Goal: Information Seeking & Learning: Learn about a topic

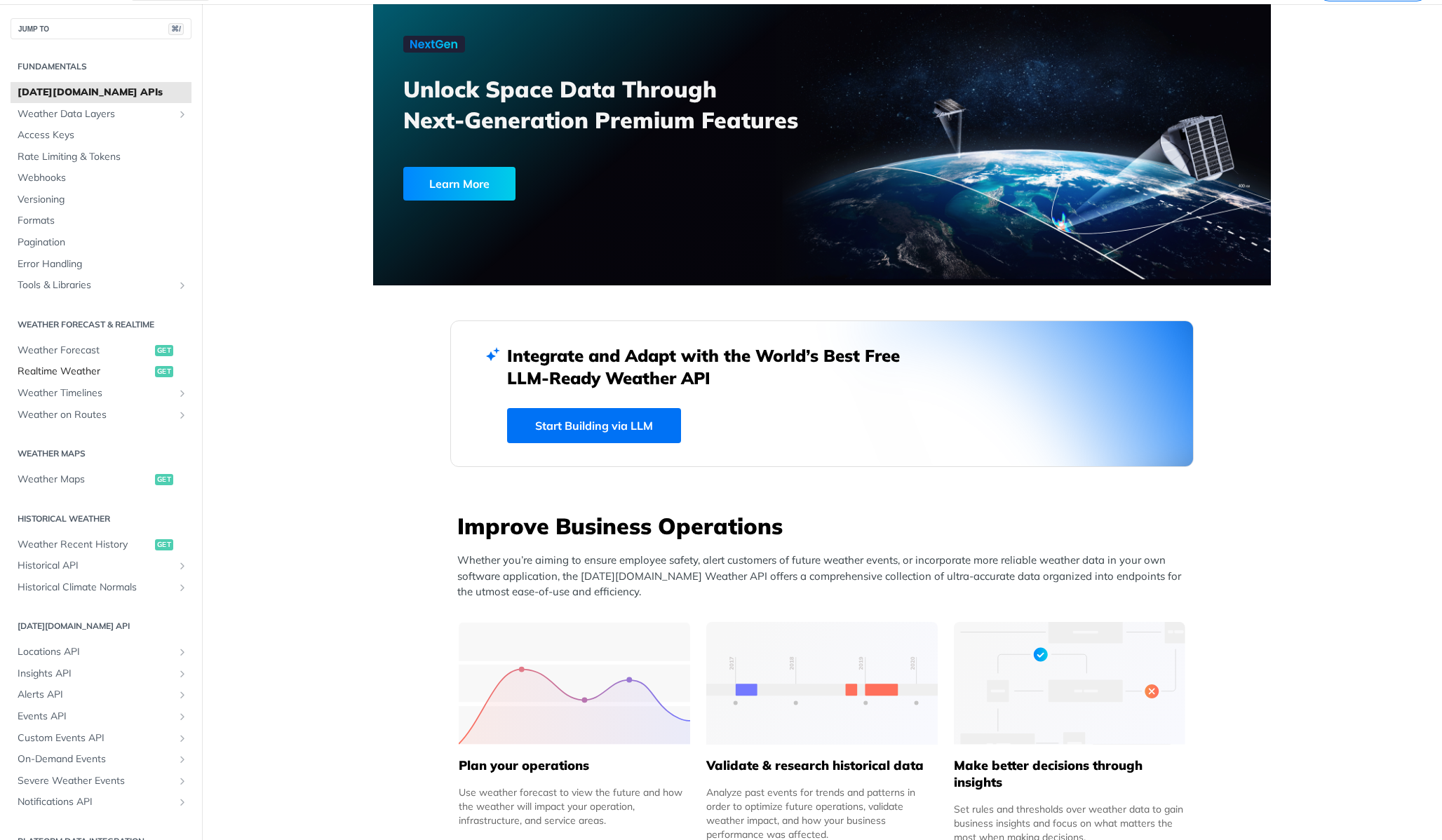
scroll to position [47, 0]
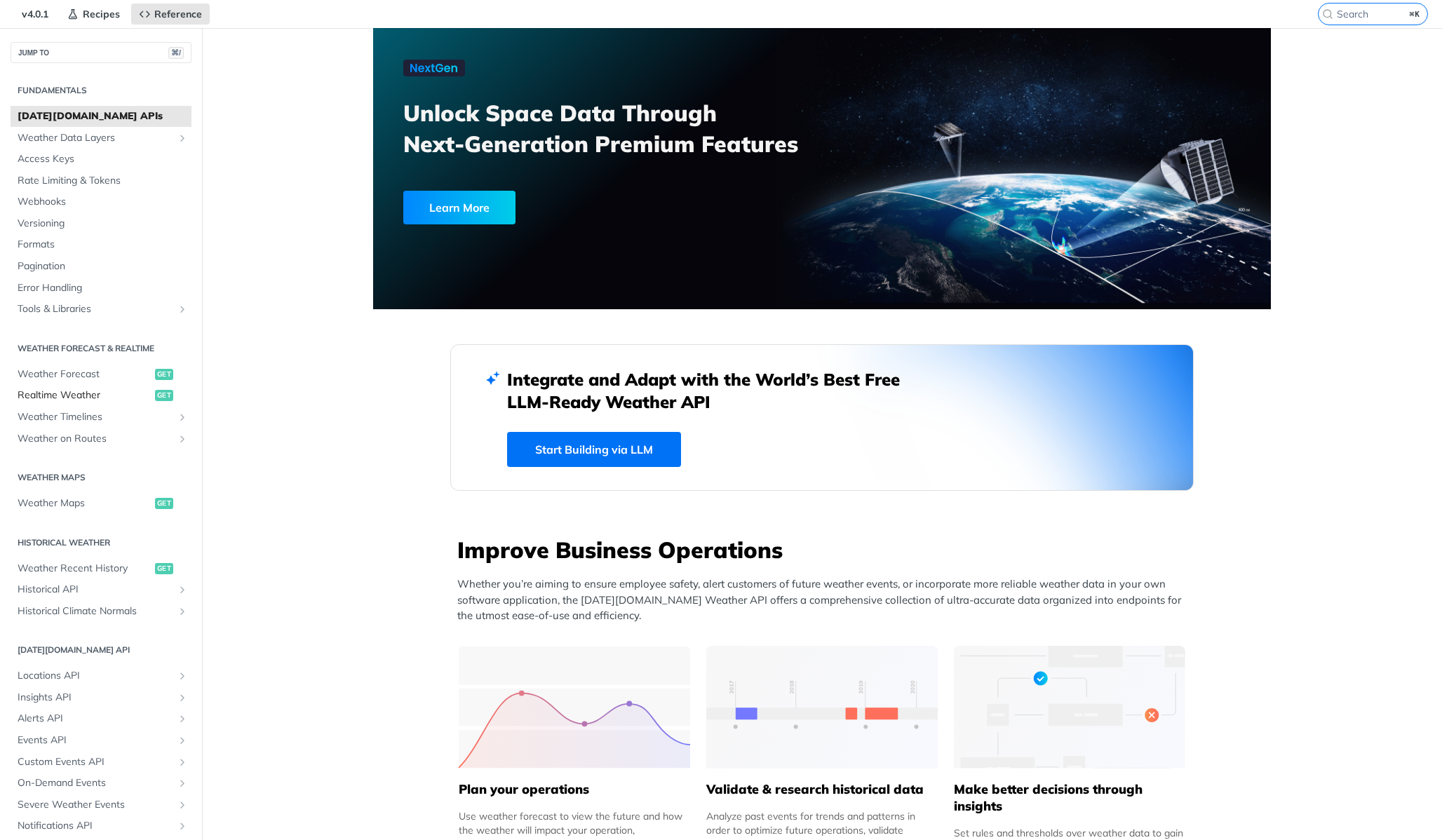
click at [48, 396] on span "Realtime Weather" at bounding box center [85, 395] width 134 height 14
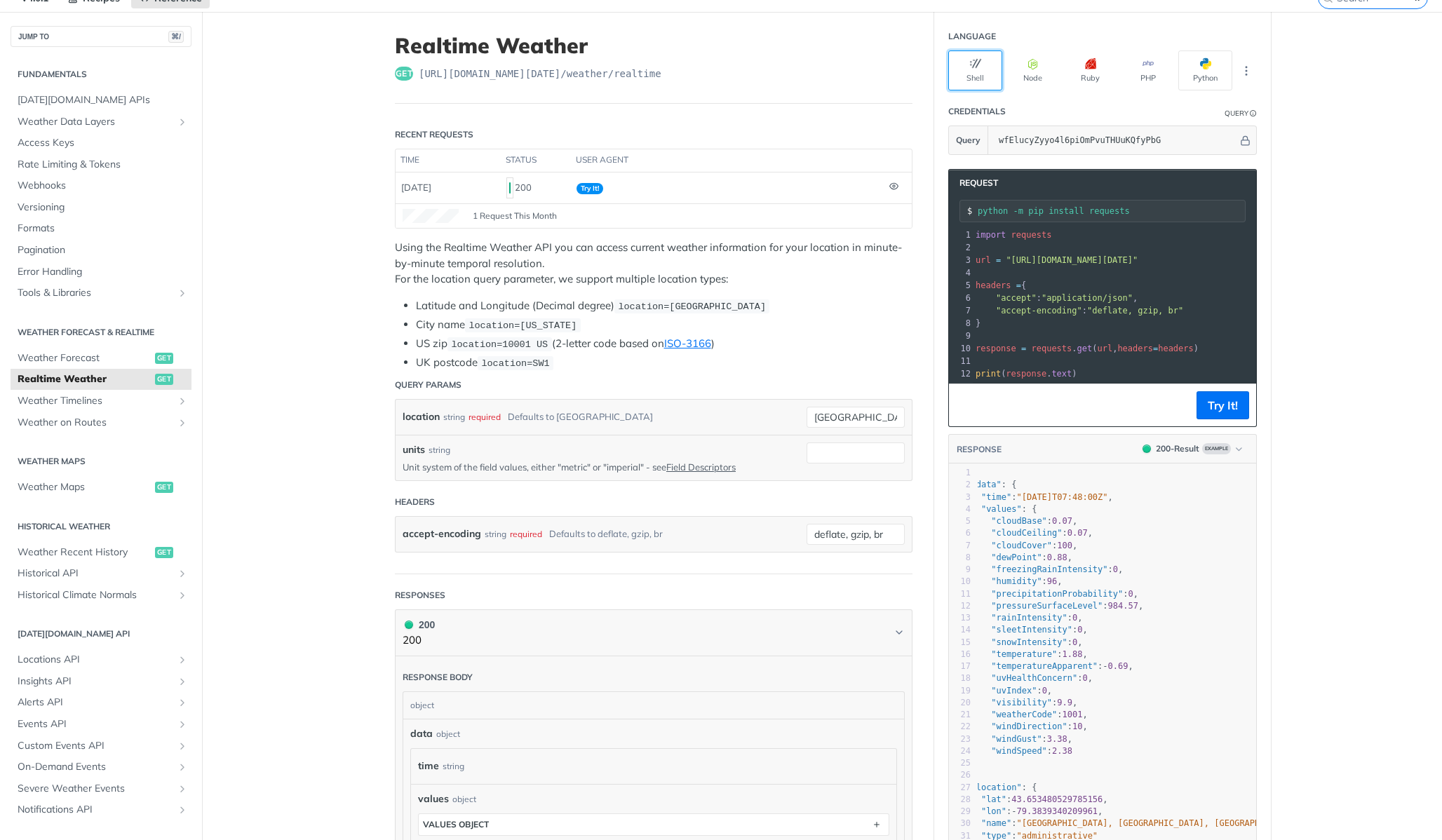
click at [977, 78] on button "Shell" at bounding box center [975, 70] width 54 height 40
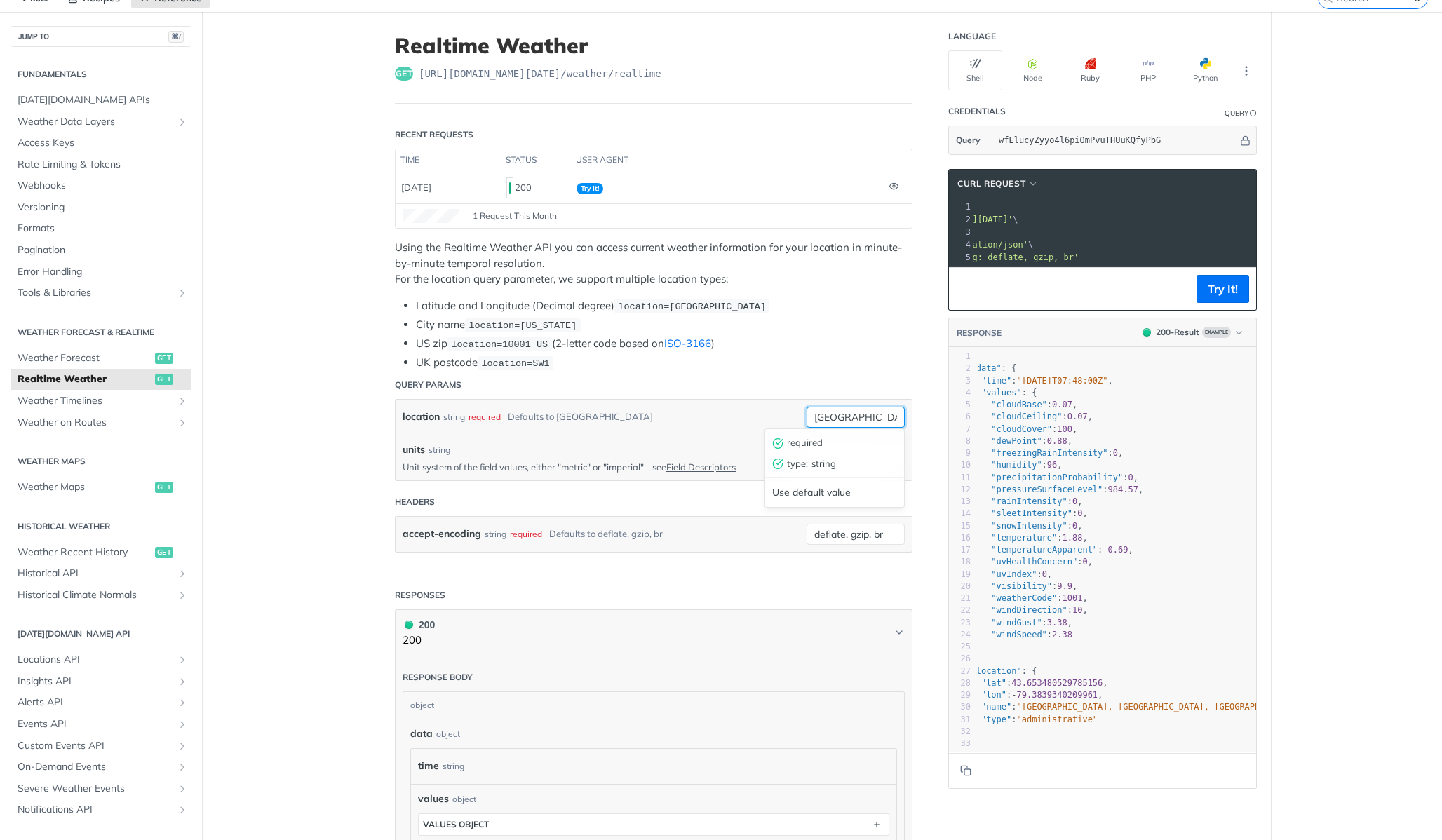
click at [842, 415] on input "[GEOGRAPHIC_DATA]" at bounding box center [856, 417] width 99 height 21
paste input "47.69647071261142,-122.03514665606002"
type input "47.69647071261142,-122.03514665606002"
click at [880, 360] on li "UK postcode location=SW1" at bounding box center [664, 363] width 496 height 16
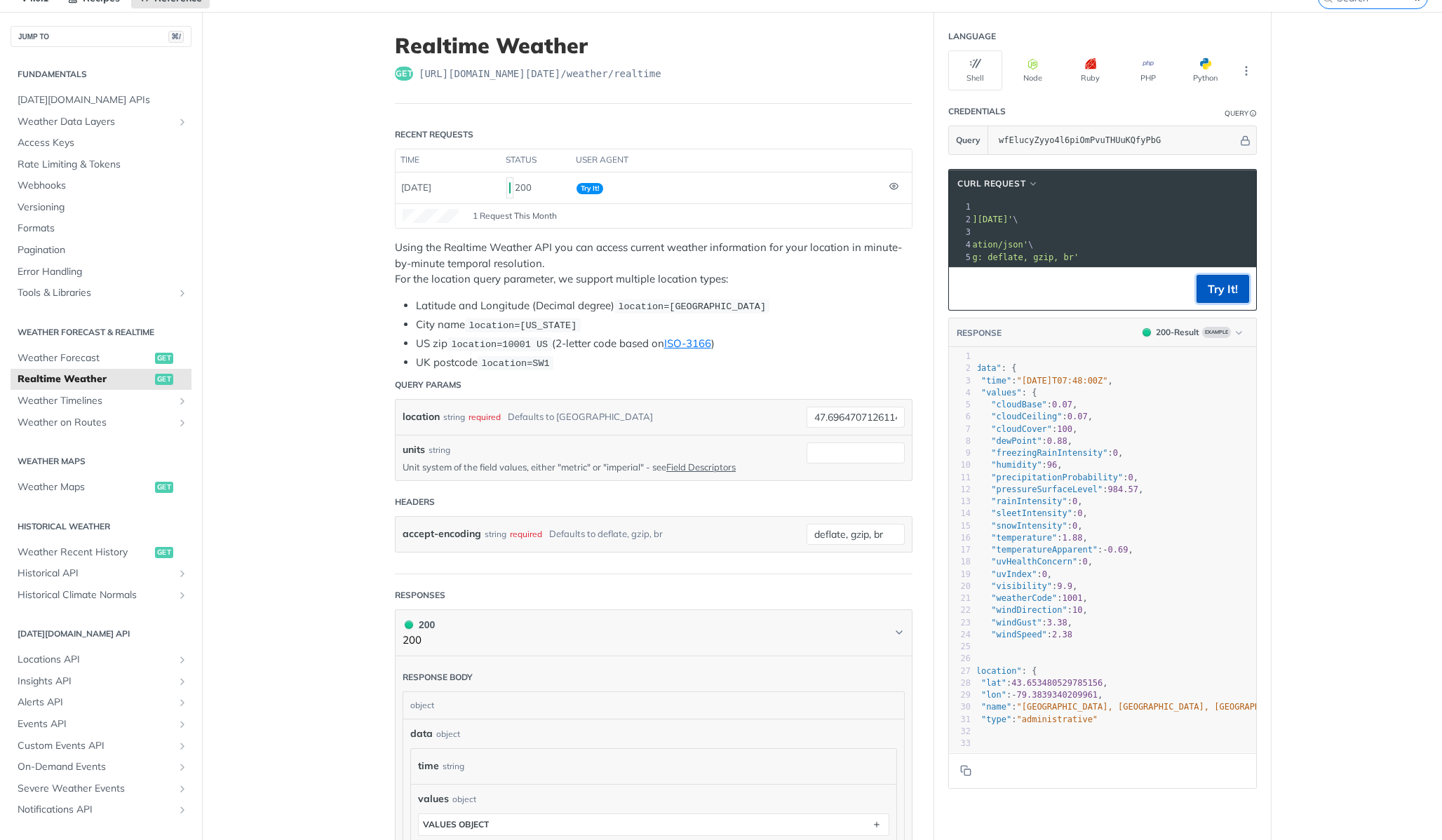
click at [1212, 299] on button "Try It!" at bounding box center [1223, 289] width 53 height 28
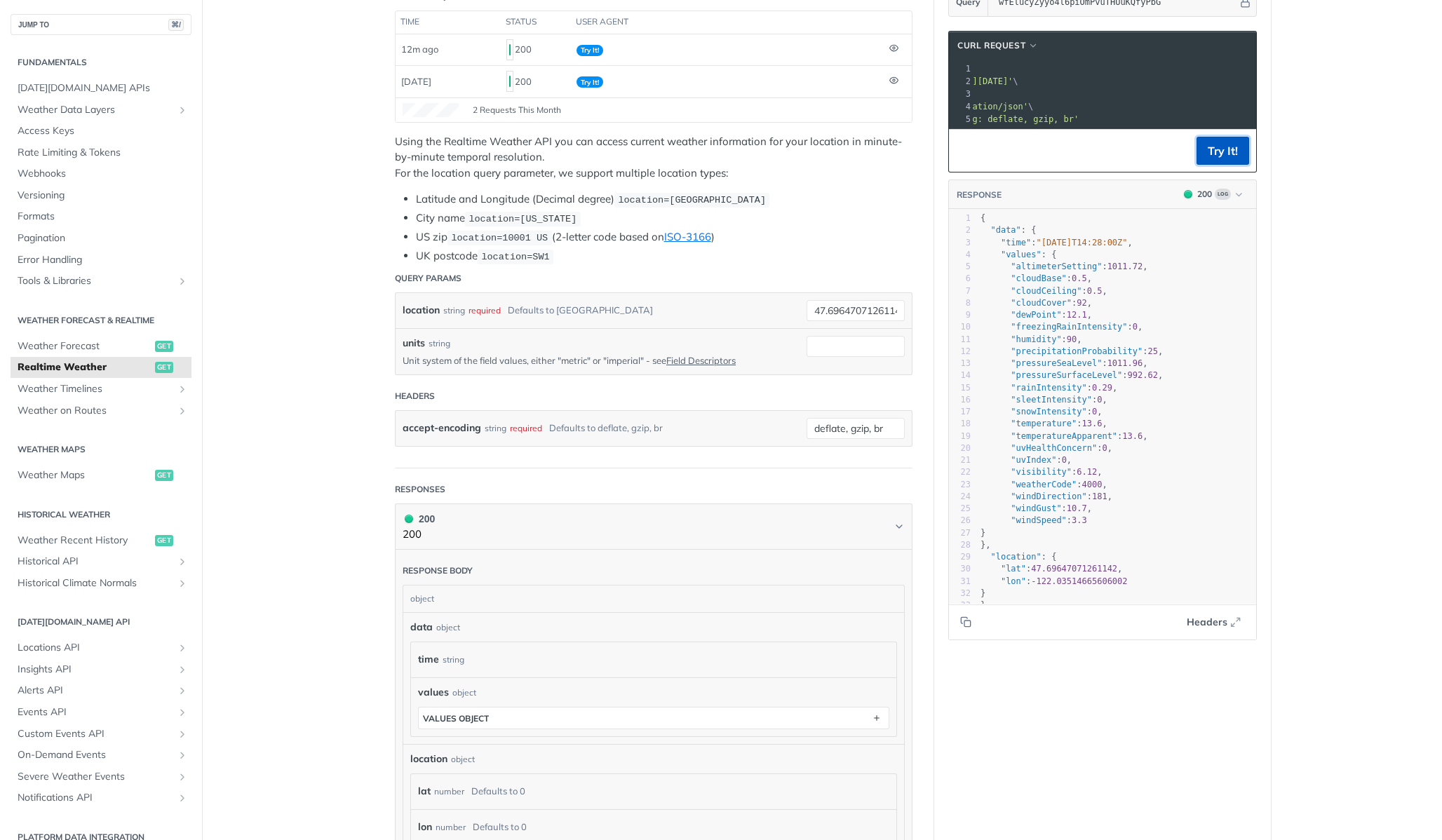
click at [1215, 153] on button "Try It!" at bounding box center [1223, 150] width 53 height 28
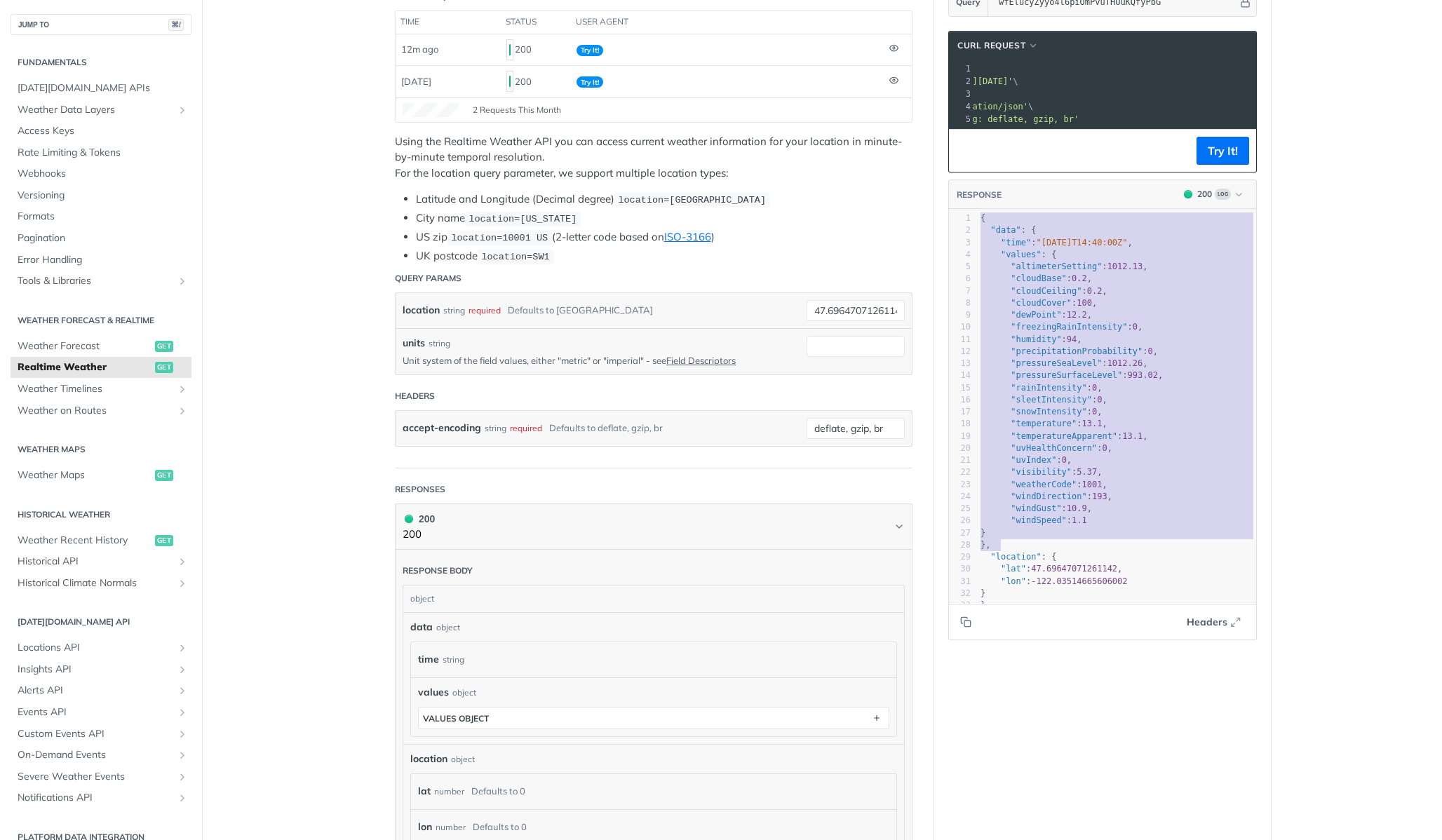
type textarea "{ "data": { "time": "[DATE]T14:40:00Z", "values": { "altimeterSetting": 1012.13…"
drag, startPoint x: 971, startPoint y: 225, endPoint x: 1069, endPoint y: 623, distance: 409.9
click at [1069, 623] on div "x 1 { 2 "data" : { 3 "time" : "[DATE]T14:40:00Z" , 4 "values" : { 5 "altimeterS…" at bounding box center [1120, 424] width 342 height 429
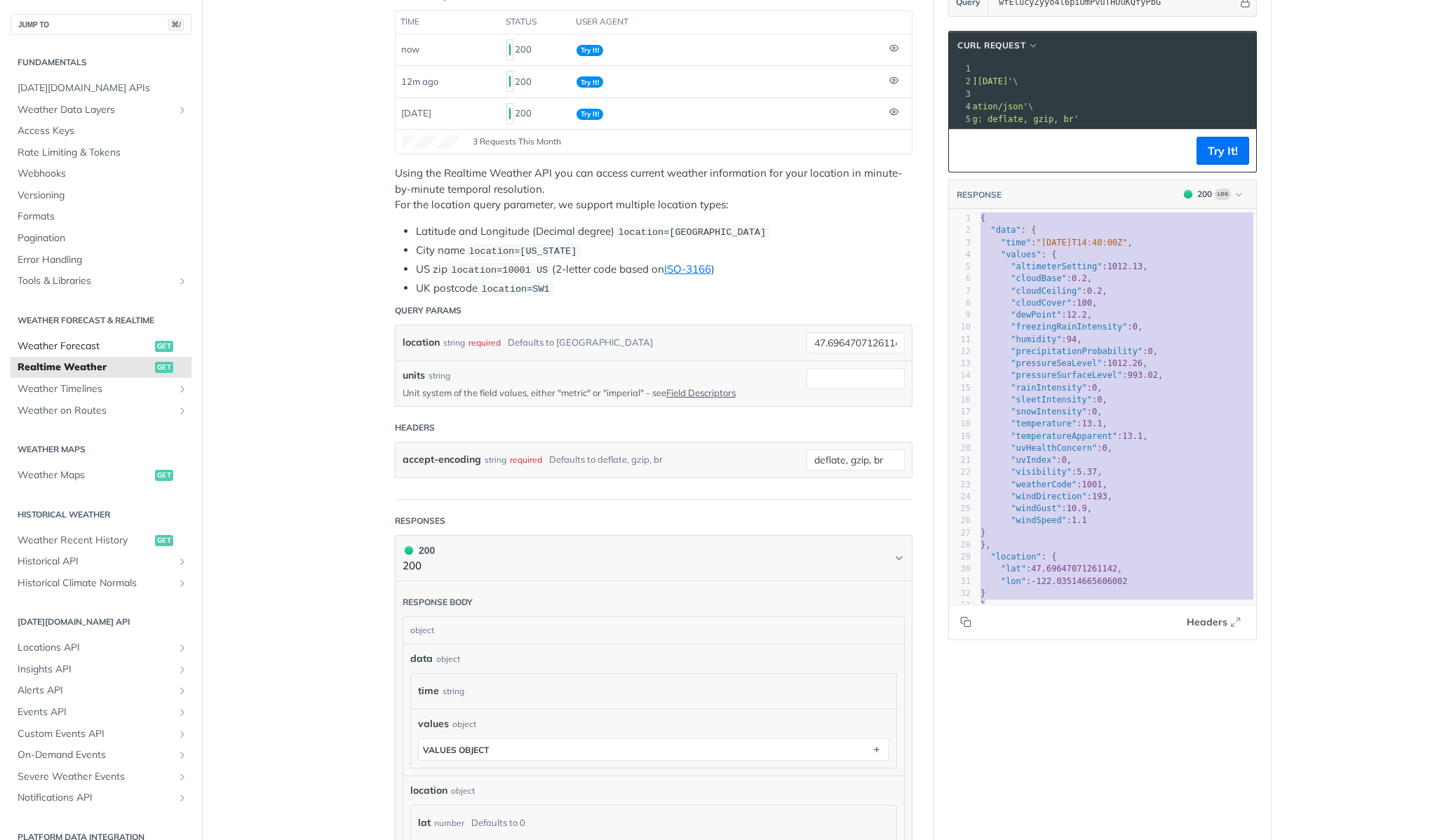
click at [75, 342] on span "Weather Forecast" at bounding box center [85, 347] width 134 height 14
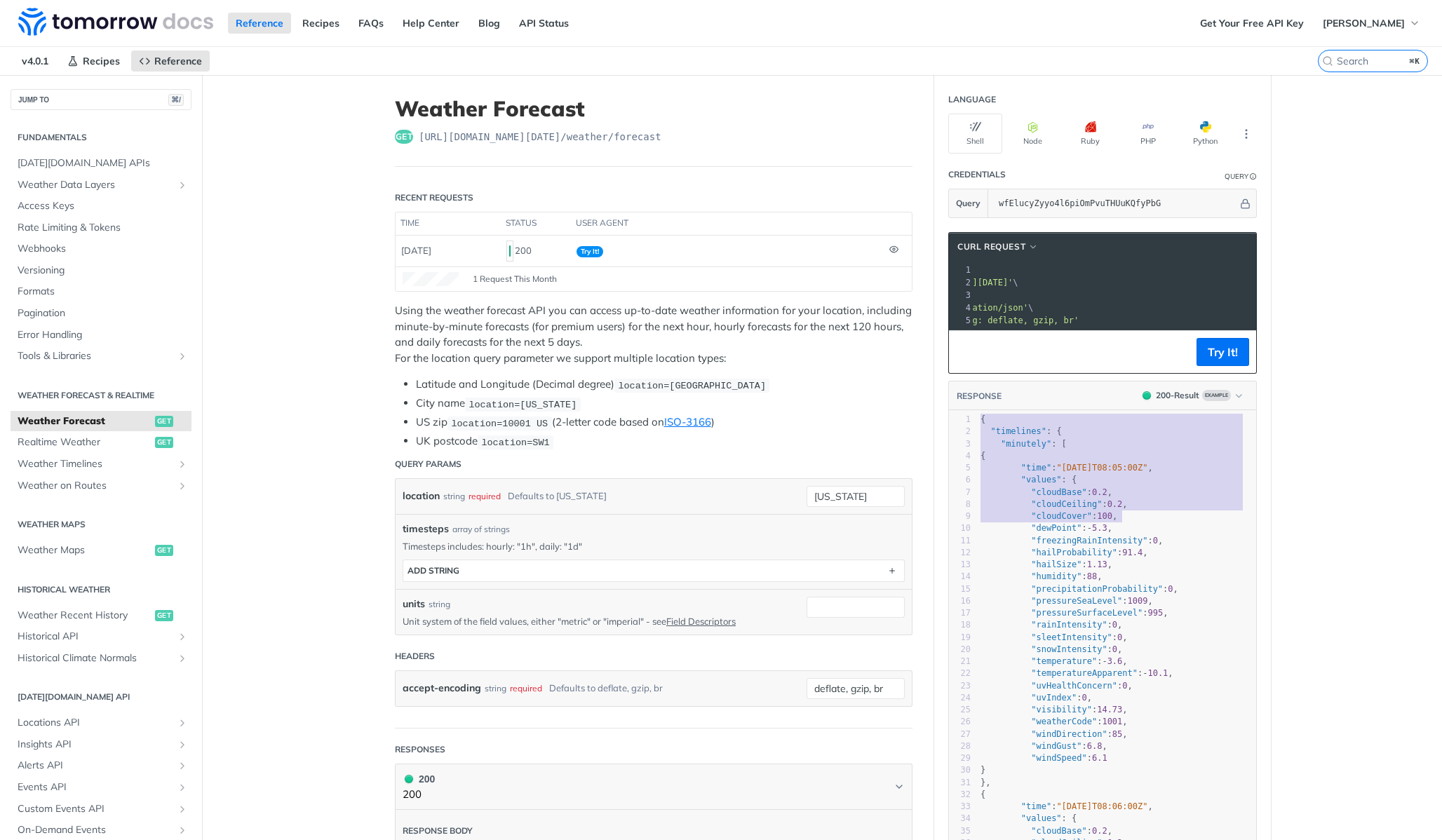
type textarea "{ "timelines": { "minutely": [ { "time": "[DATE]T08:05:00Z", "values": { "cloud…"
drag, startPoint x: 971, startPoint y: 432, endPoint x: 1204, endPoint y: 537, distance: 255.6
click at [1204, 537] on div "x } 1 { 2 "timelines" : { 3 "minutely" : [ 4 { 5 "time" : "[DATE]T08:05:00Z" , …" at bounding box center [1120, 727] width 342 height 632
click at [41, 288] on span "Formats" at bounding box center [103, 291] width 171 height 14
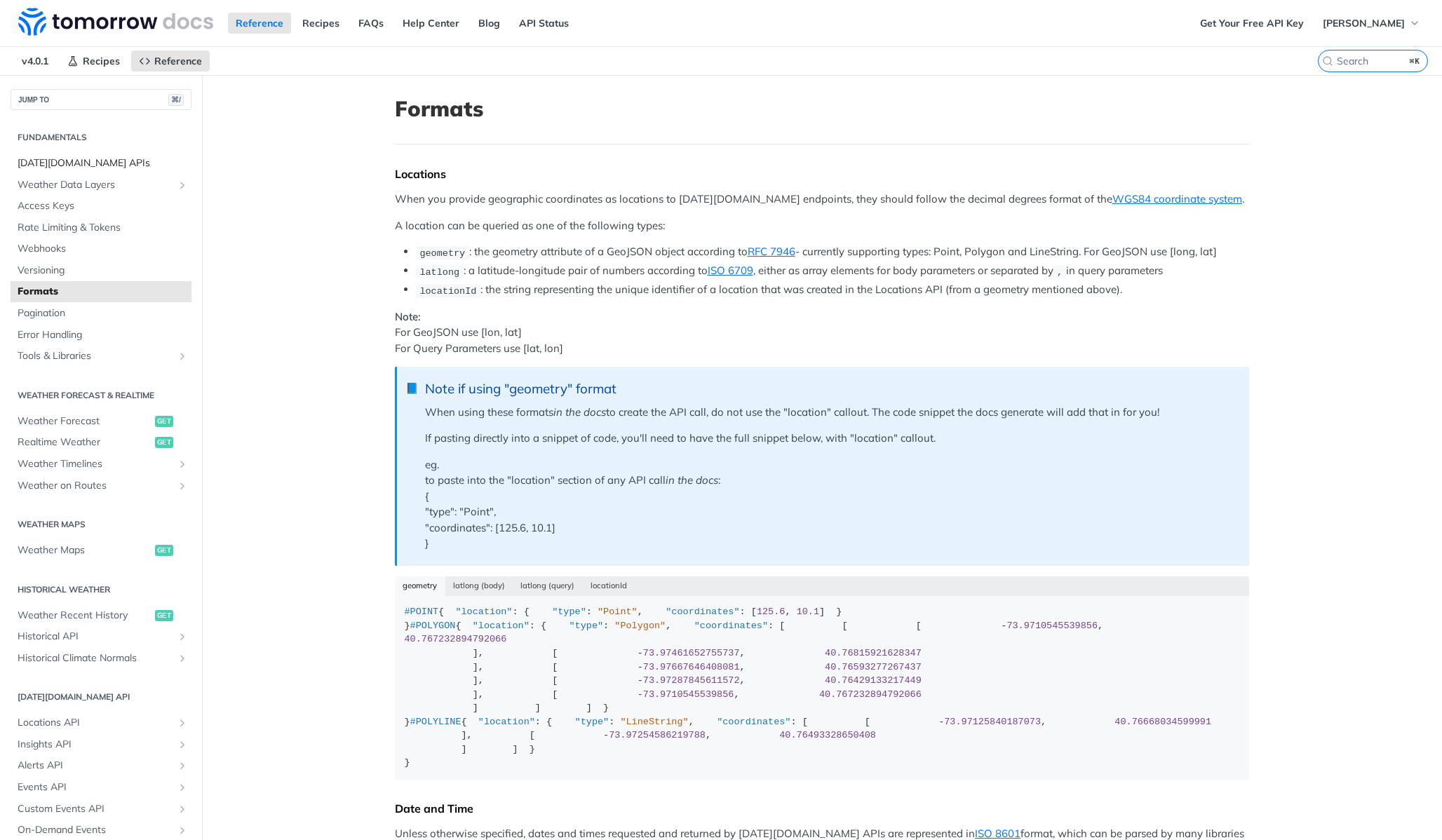
click at [66, 168] on span "[DATE][DOMAIN_NAME] APIs" at bounding box center [103, 163] width 171 height 14
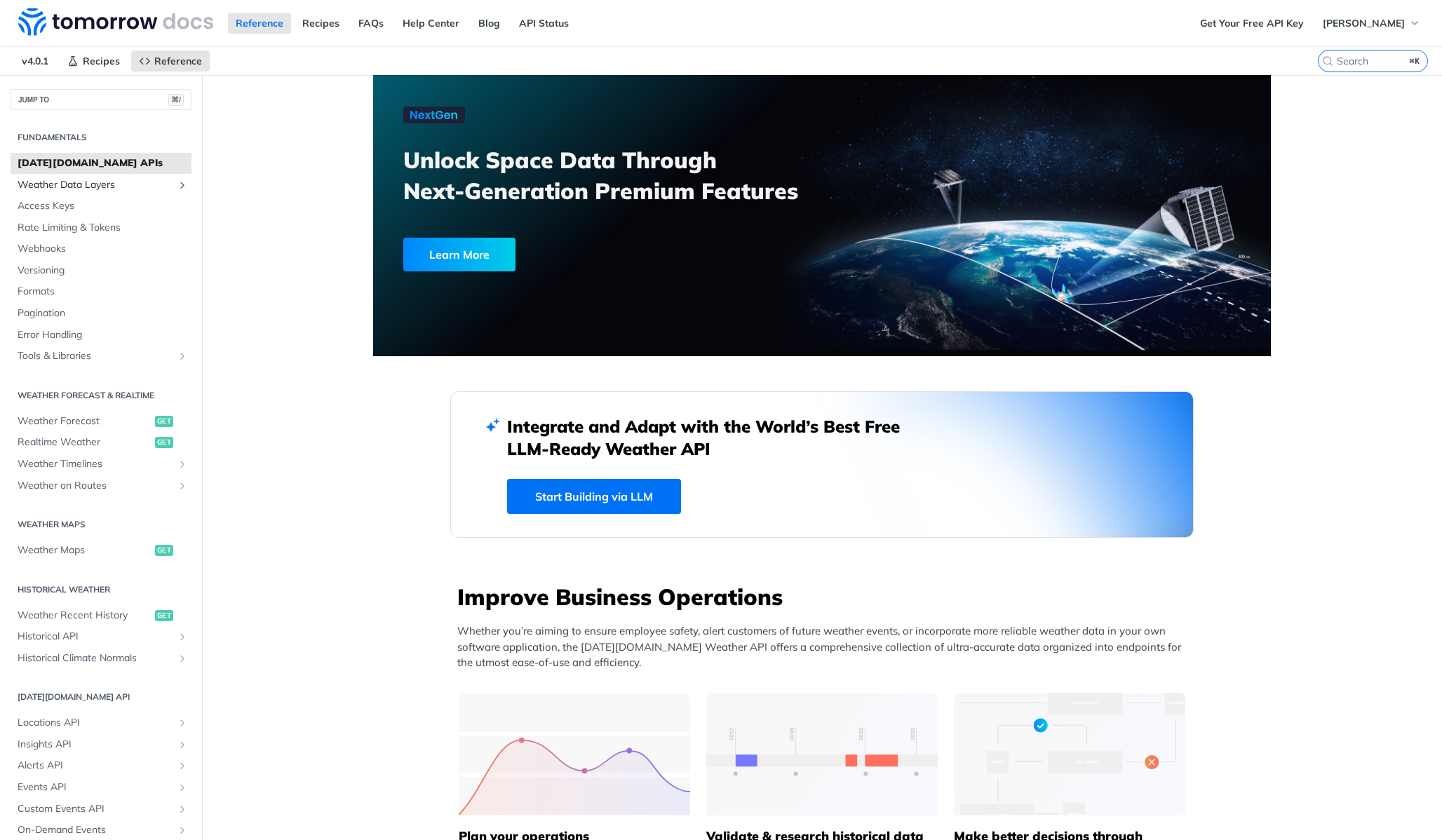
click at [54, 189] on span "Weather Data Layers" at bounding box center [95, 185] width 156 height 14
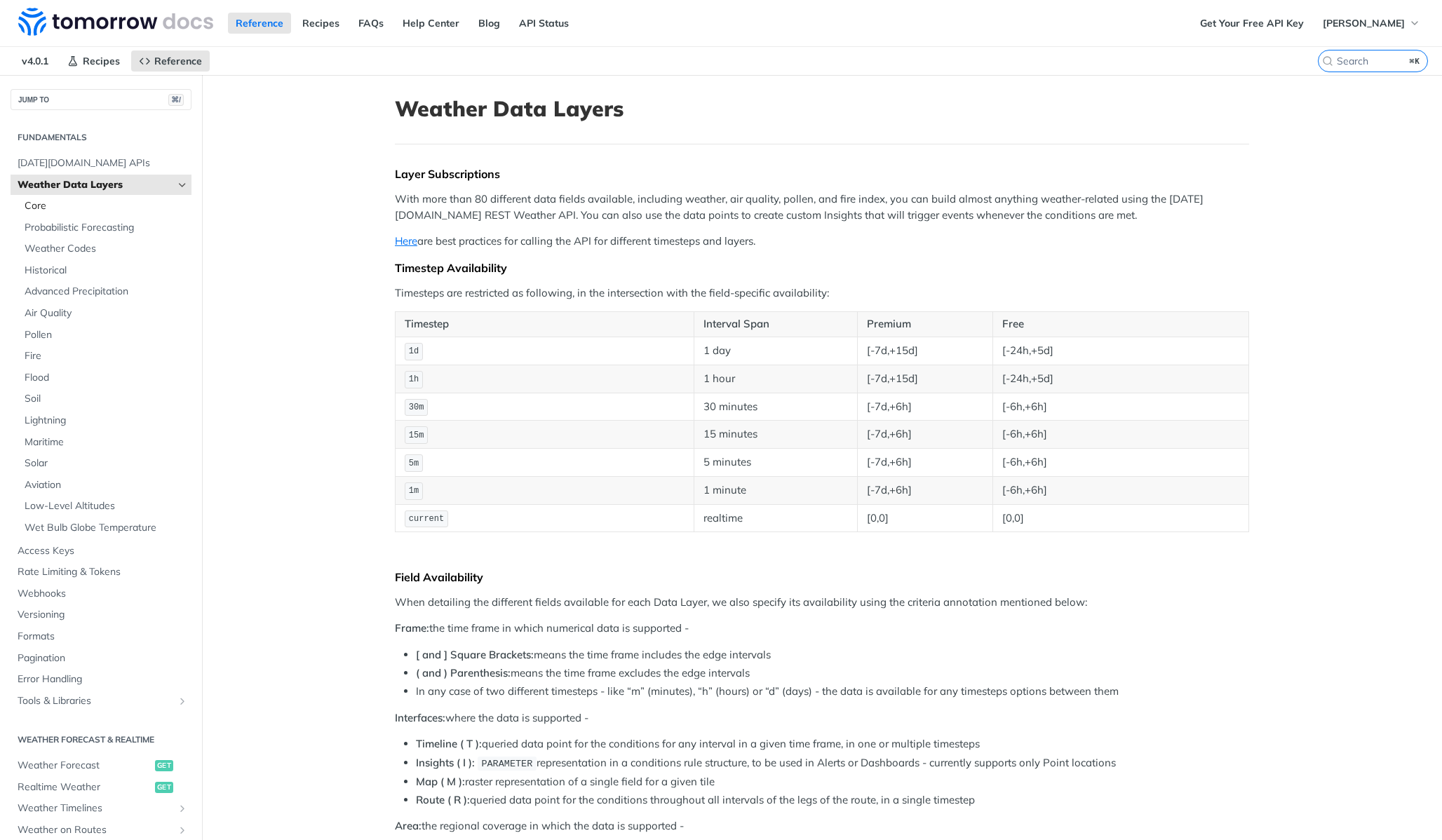
click at [94, 200] on span "Core" at bounding box center [106, 206] width 163 height 14
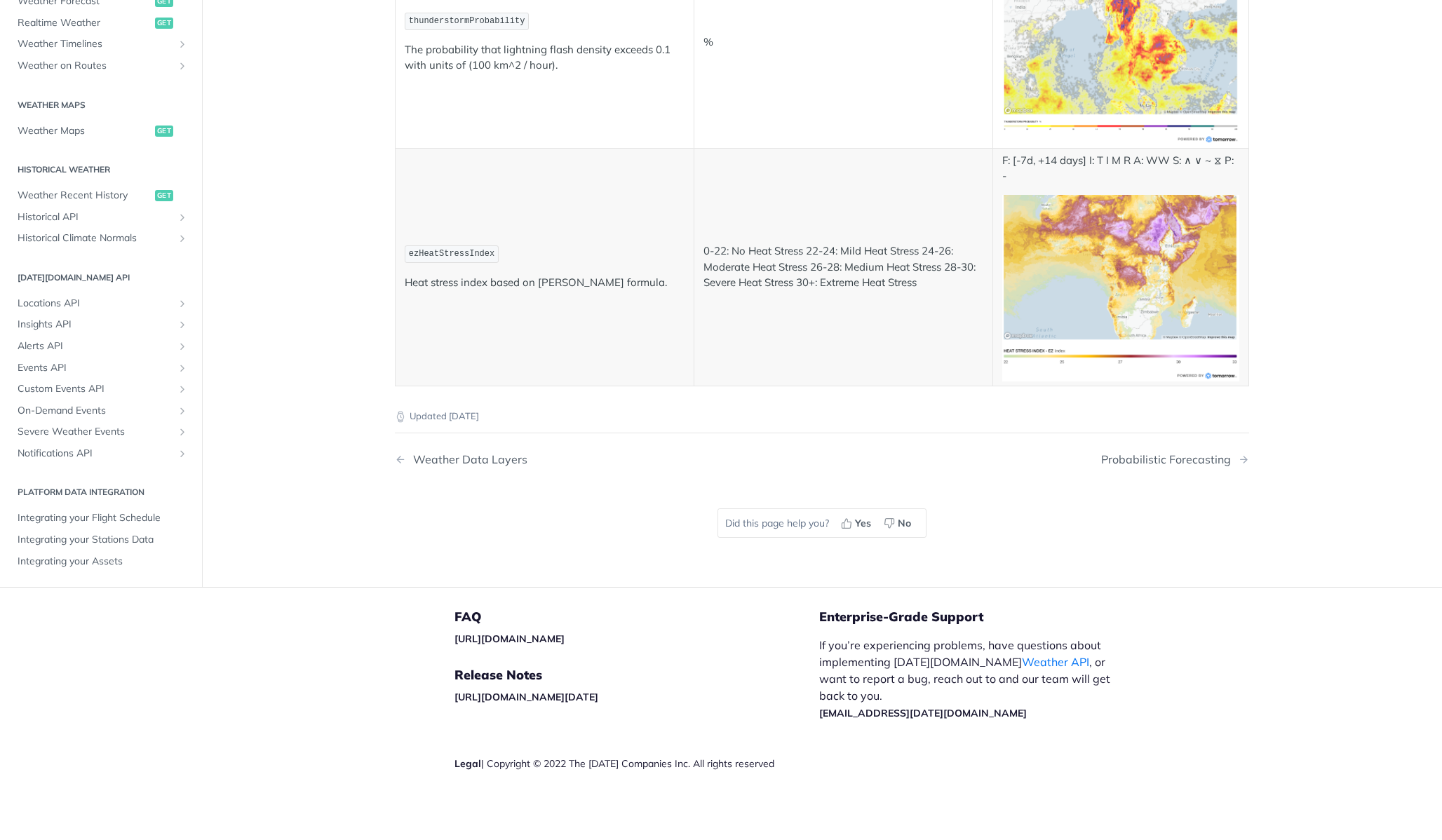
scroll to position [436, 0]
click at [82, 31] on span "Realtime Weather" at bounding box center [85, 24] width 134 height 14
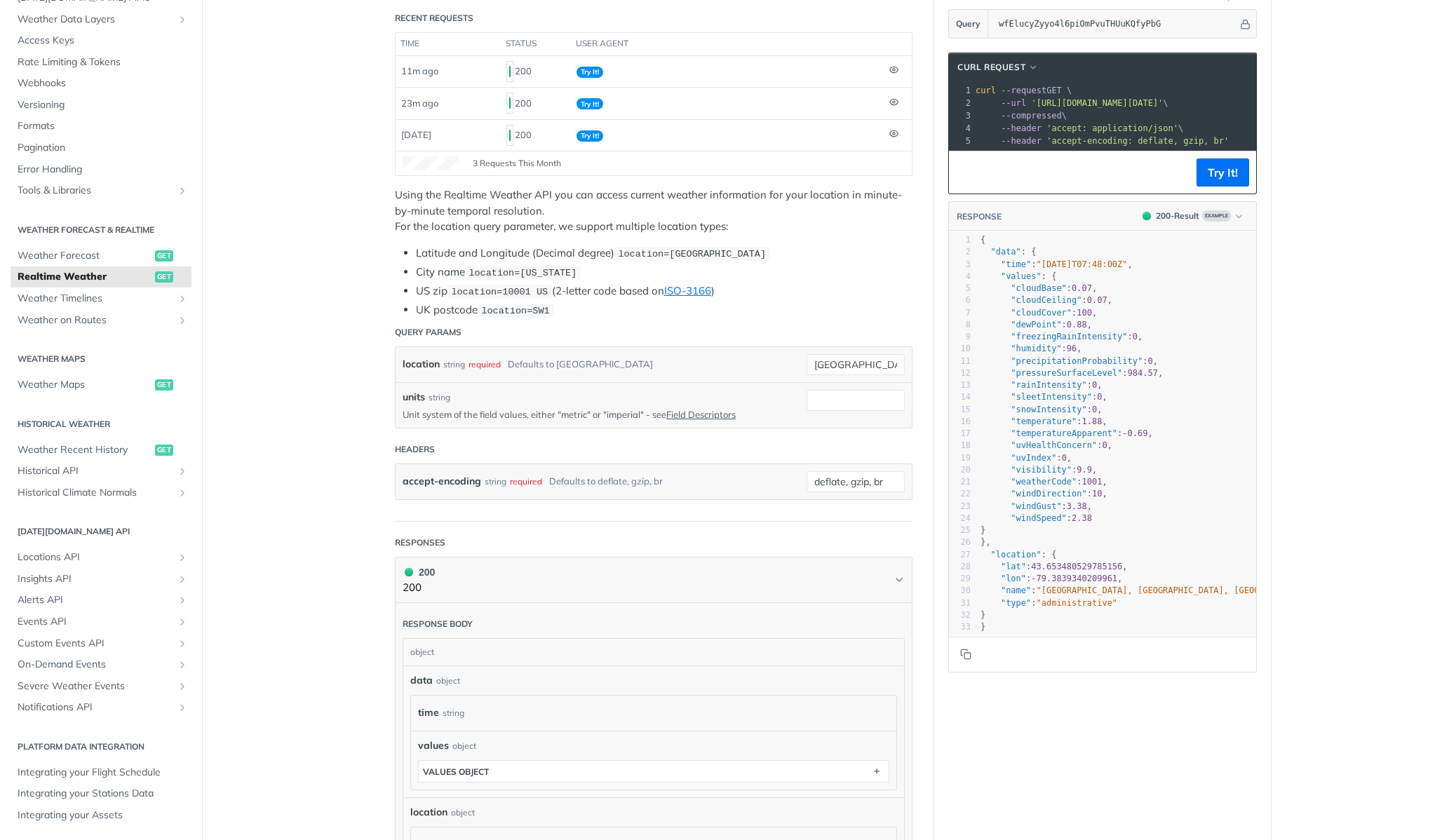
scroll to position [178, 0]
type textarea ""time": "[DATE]T07:48:00Z","
drag, startPoint x: 1195, startPoint y: 275, endPoint x: 894, endPoint y: 270, distance: 301.0
click at [893, 270] on div "Realtime Weather get [URL][DOMAIN_NAME][DATE] /weather/realtime Recent Requests…" at bounding box center [822, 565] width 898 height 1336
click at [1143, 296] on pre ""cloudBase" : 0.07 ," at bounding box center [1157, 290] width 359 height 12
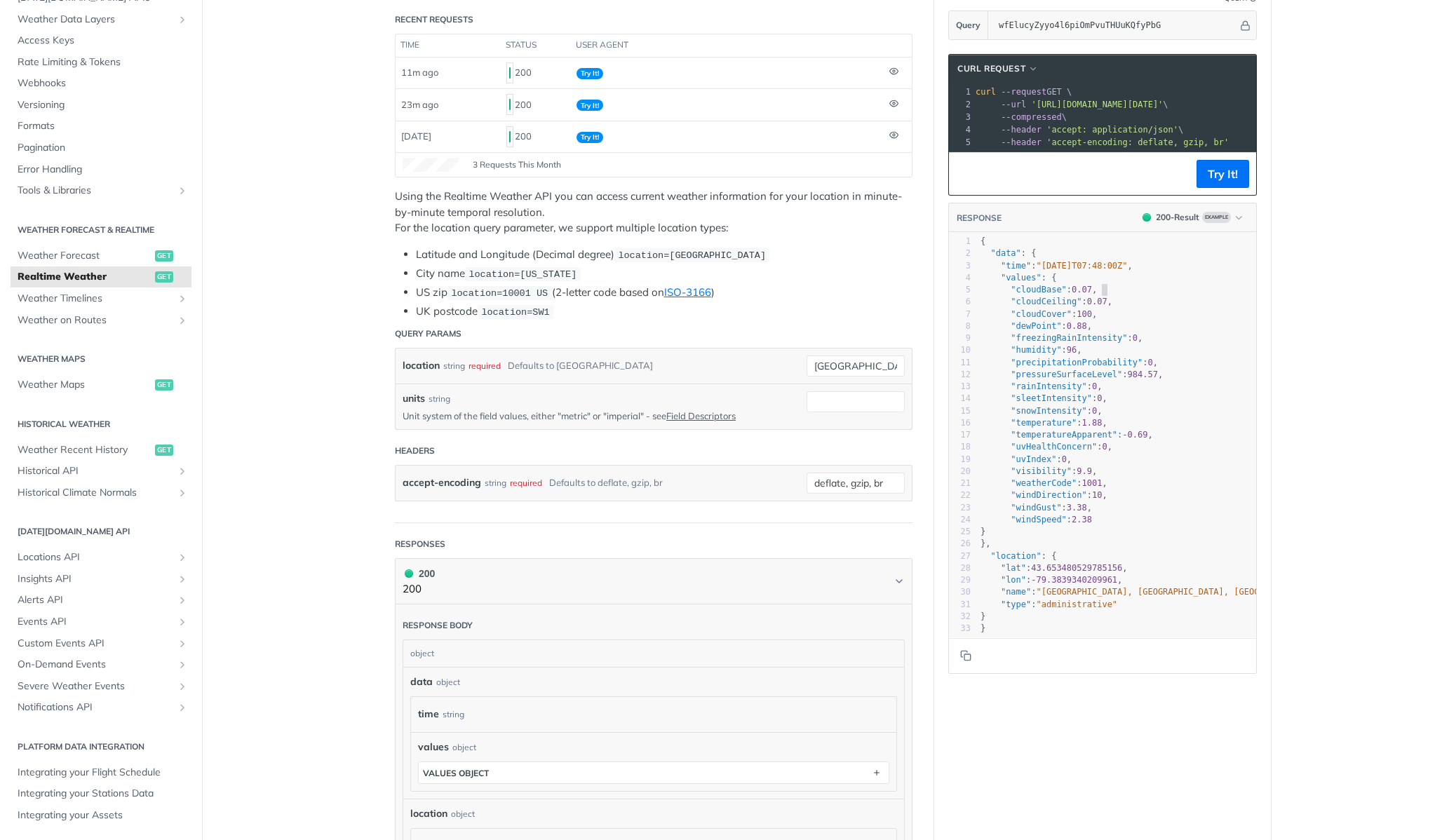
click at [1201, 272] on pre ""time" : "[DATE]T07:48:00Z" ," at bounding box center [1157, 266] width 359 height 12
type textarea "{ "data": { "time": "[DATE]T07:48:00Z","
drag, startPoint x: 1208, startPoint y: 276, endPoint x: 931, endPoint y: 249, distance: 278.3
click at [935, 249] on section "cURL Request xxxxxxxxxx 1 curl --request GET \ 2 --url '[URL][DOMAIN_NAME][DATE…" at bounding box center [1103, 364] width 336 height 648
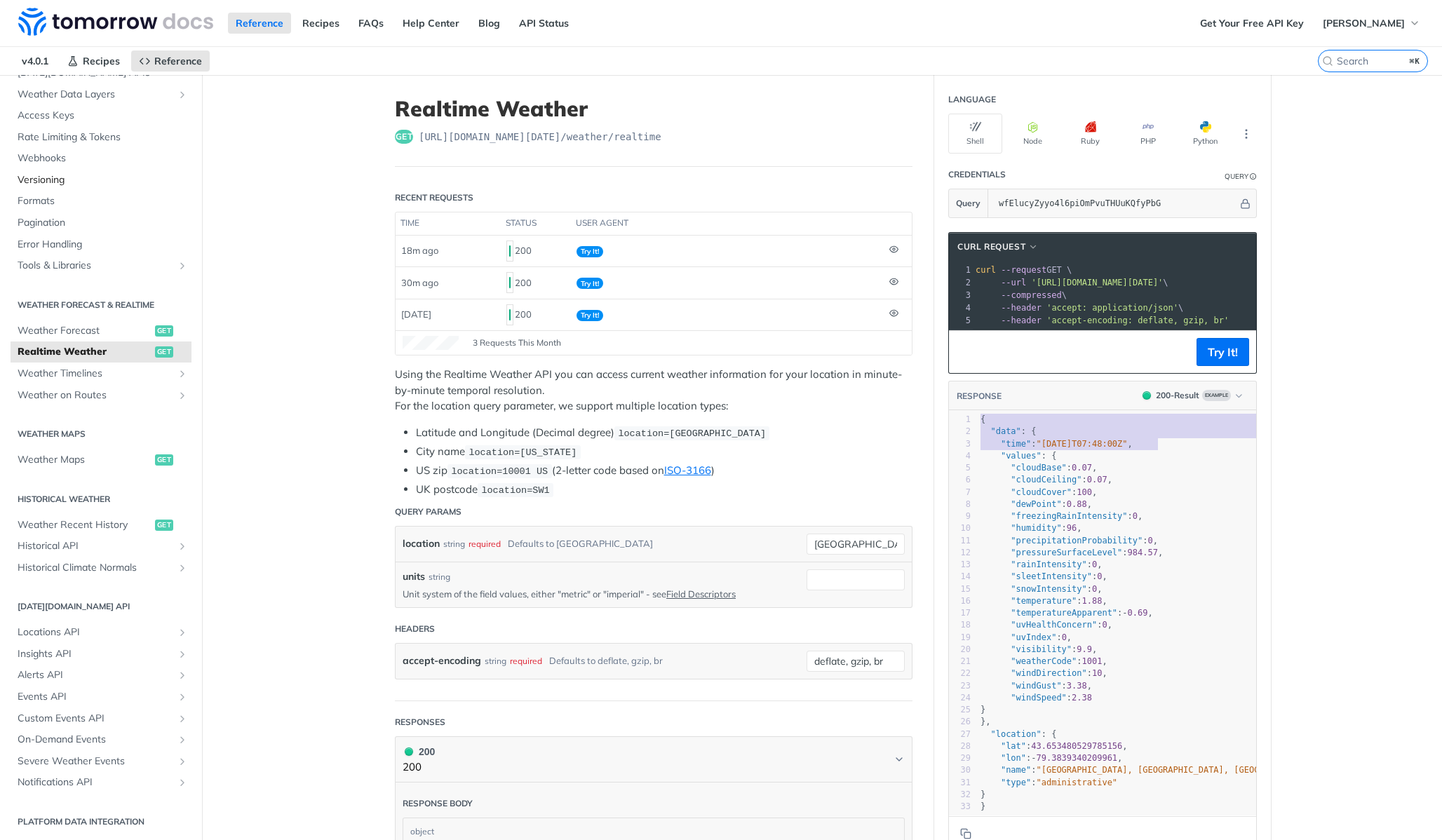
scroll to position [0, 0]
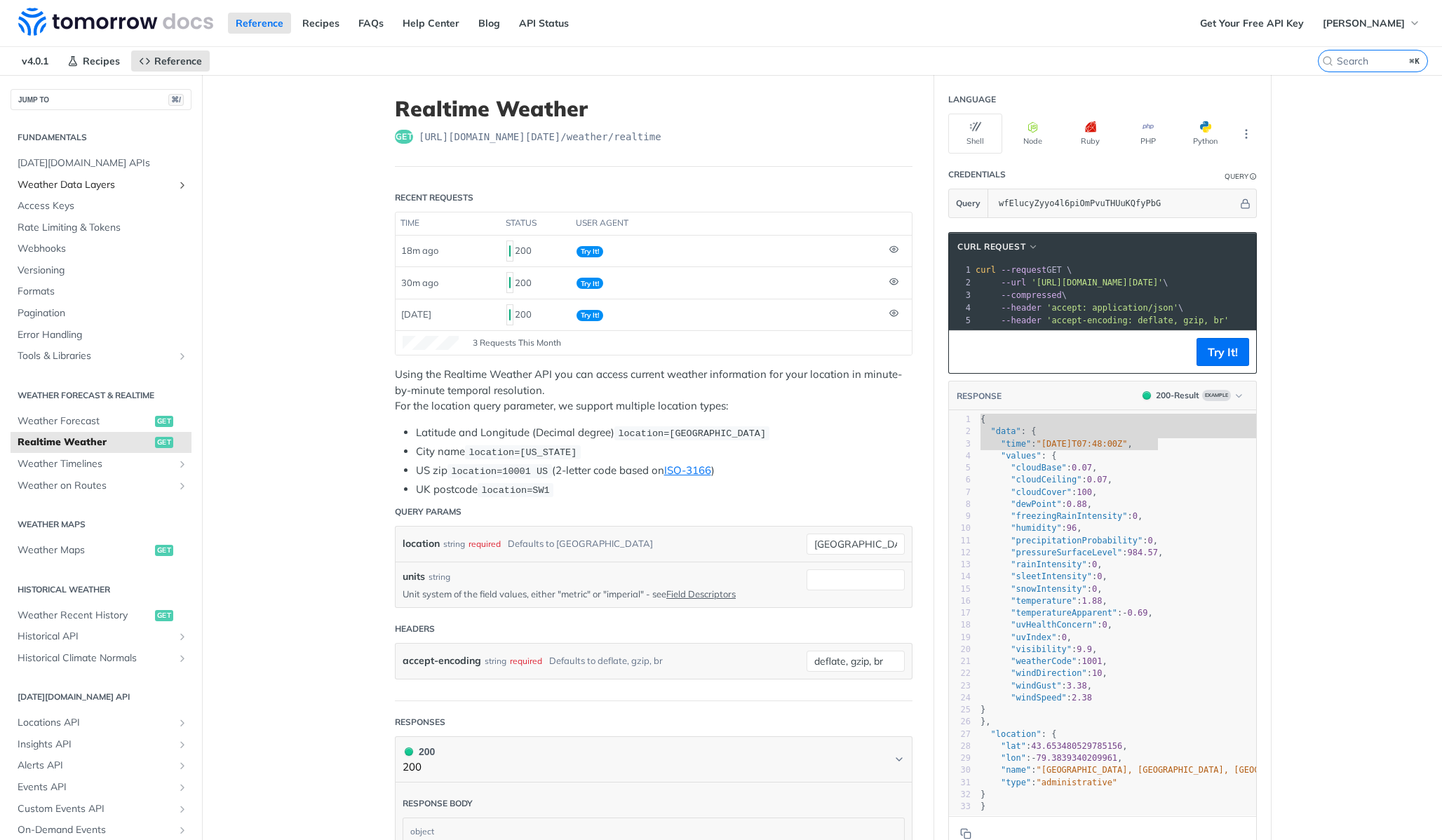
click at [70, 183] on span "Weather Data Layers" at bounding box center [95, 185] width 156 height 14
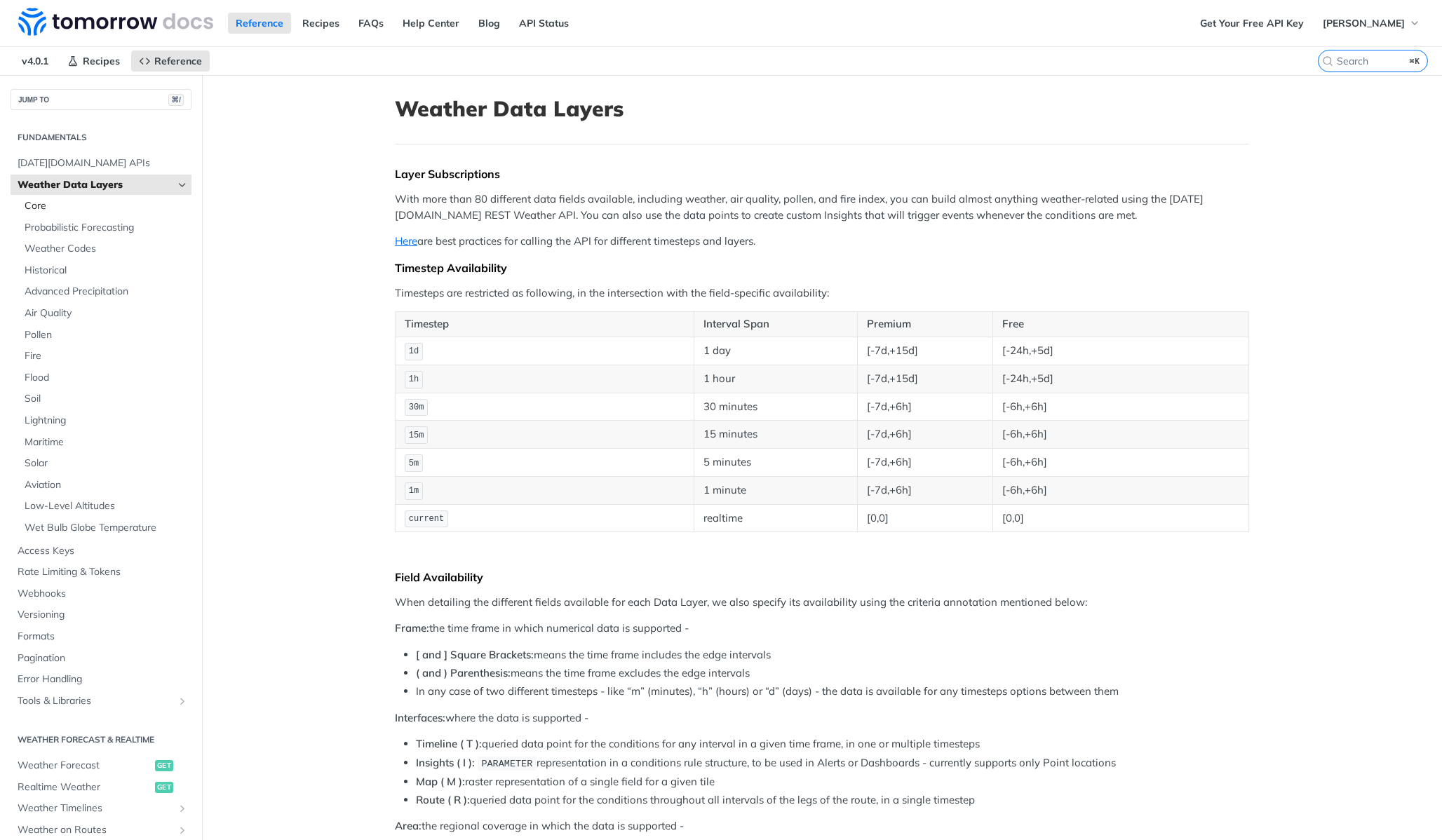
click at [71, 213] on link "Core" at bounding box center [105, 206] width 174 height 21
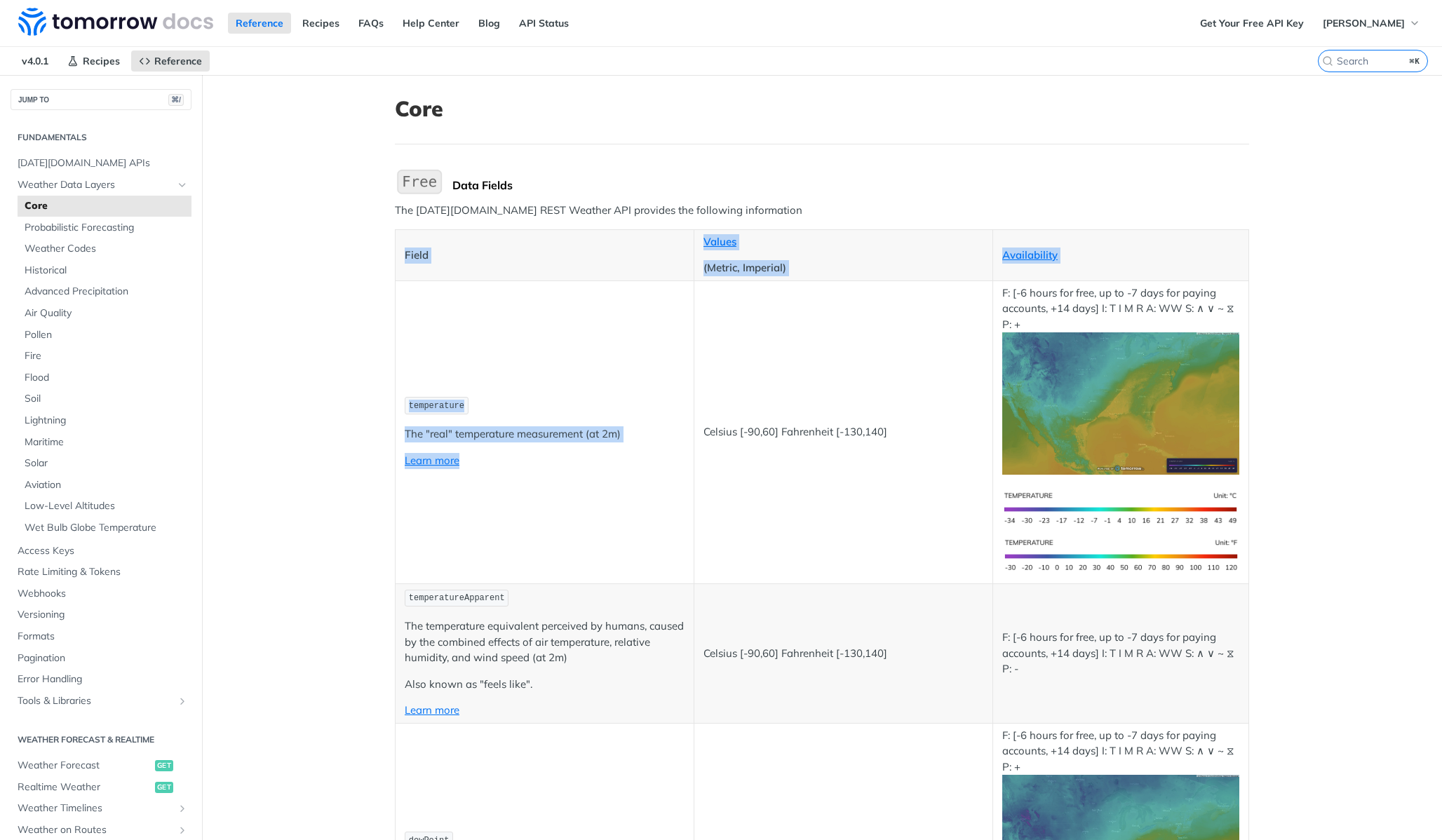
drag, startPoint x: 376, startPoint y: 247, endPoint x: 680, endPoint y: 549, distance: 428.5
click at [667, 465] on p "Learn more" at bounding box center [544, 460] width 280 height 16
drag, startPoint x: 399, startPoint y: 251, endPoint x: 935, endPoint y: 456, distance: 573.9
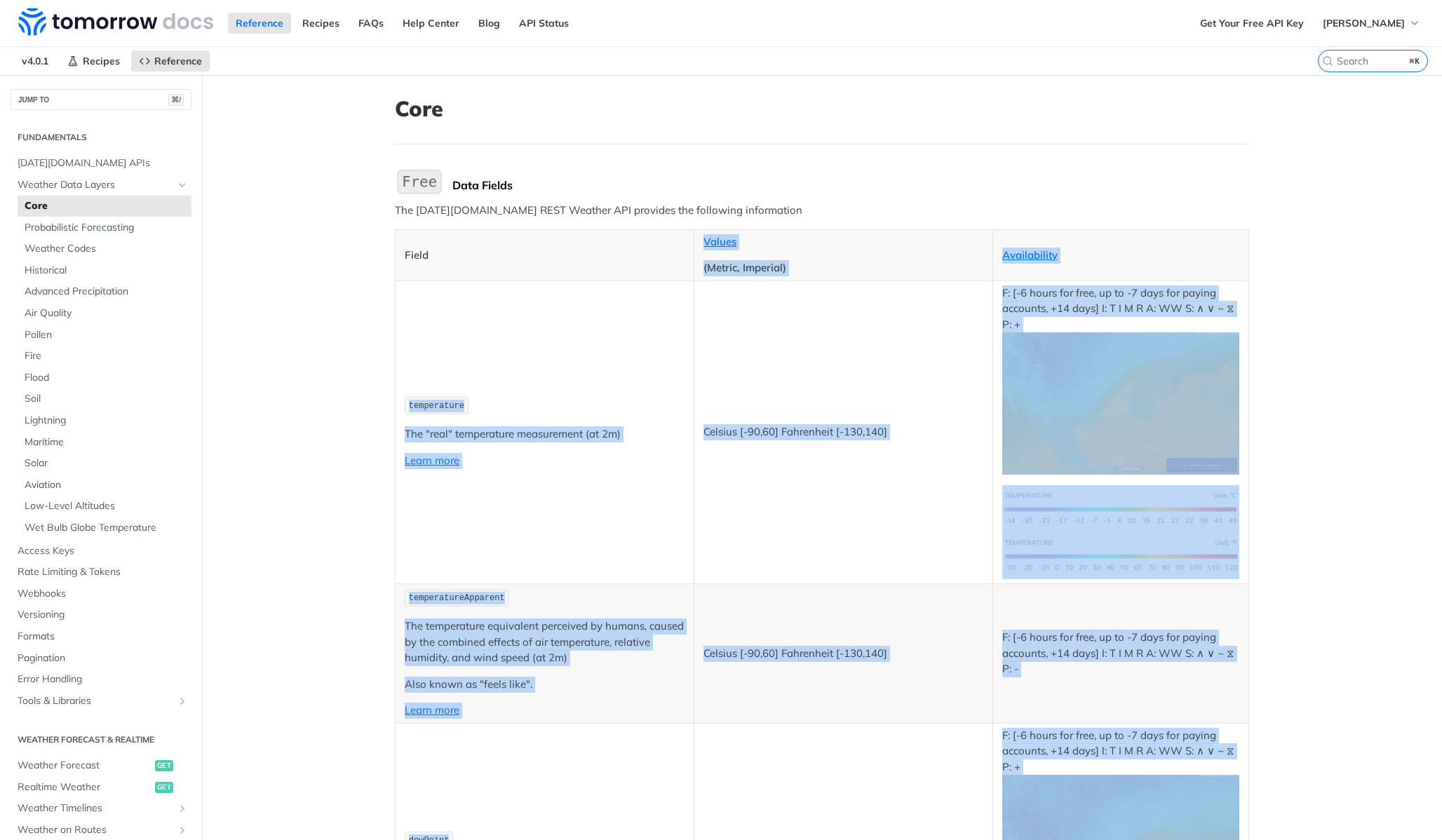
drag, startPoint x: 977, startPoint y: 352, endPoint x: 426, endPoint y: 251, distance: 560.2
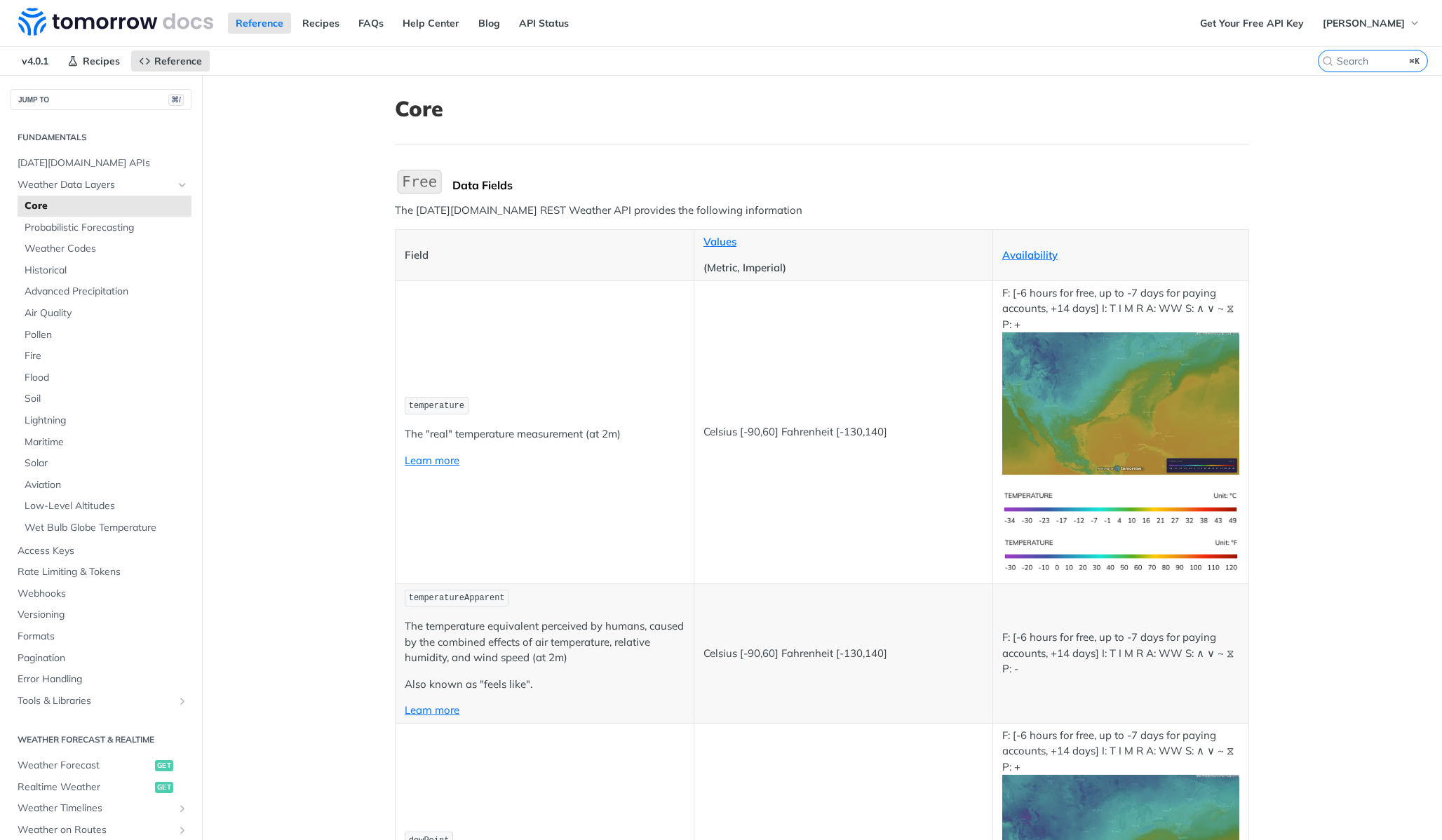
click at [444, 253] on p "Field" at bounding box center [544, 255] width 280 height 16
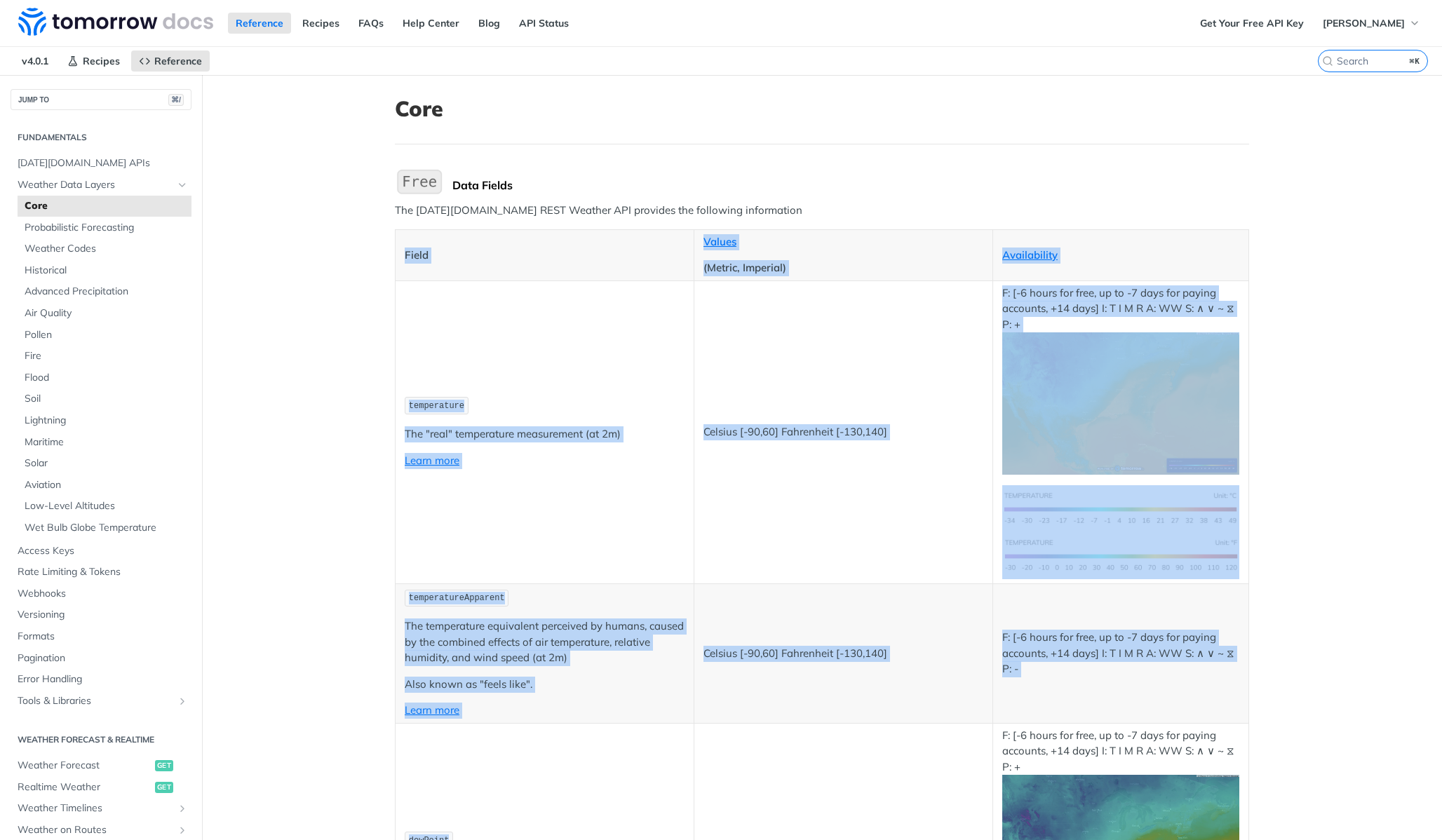
drag, startPoint x: 388, startPoint y: 247, endPoint x: 789, endPoint y: 732, distance: 629.3
click at [783, 683] on td "Celsius [-90,60] Fahrenheit [-130,140]" at bounding box center [843, 653] width 299 height 139
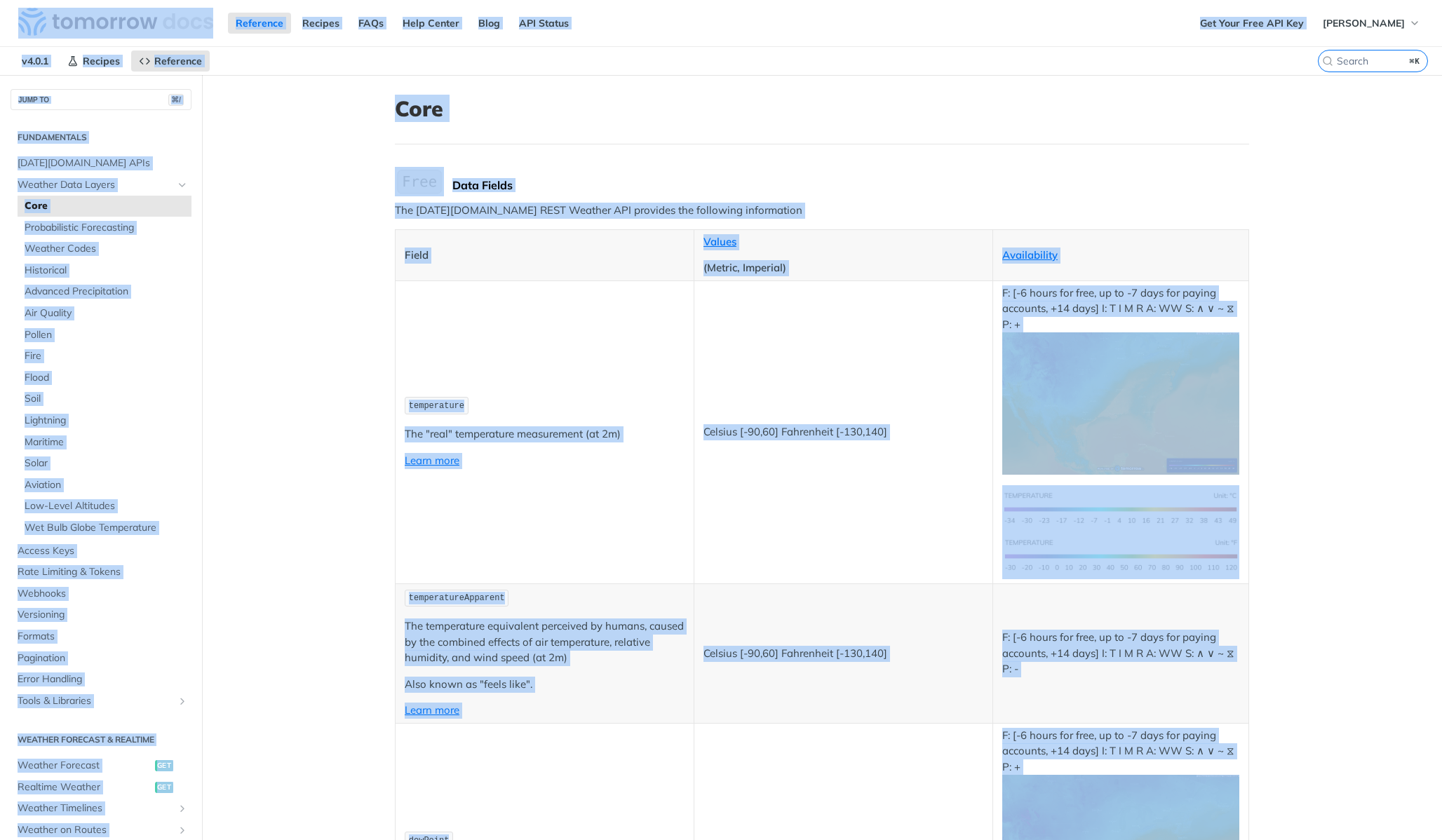
click at [693, 561] on td "Celsius [-90,60] Fahrenheit [-130,140]" at bounding box center [843, 431] width 299 height 303
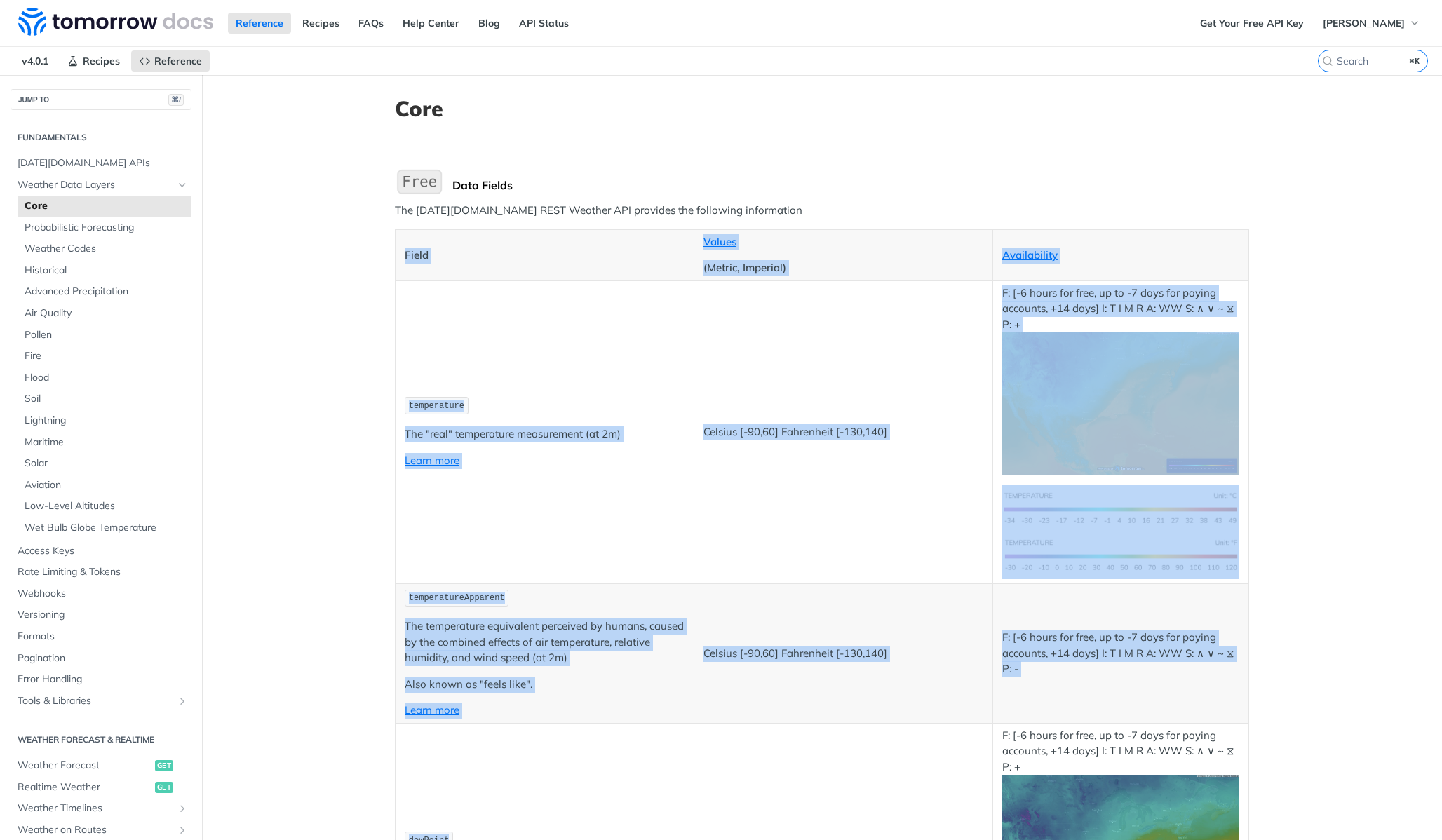
drag, startPoint x: 394, startPoint y: 251, endPoint x: 856, endPoint y: 751, distance: 680.8
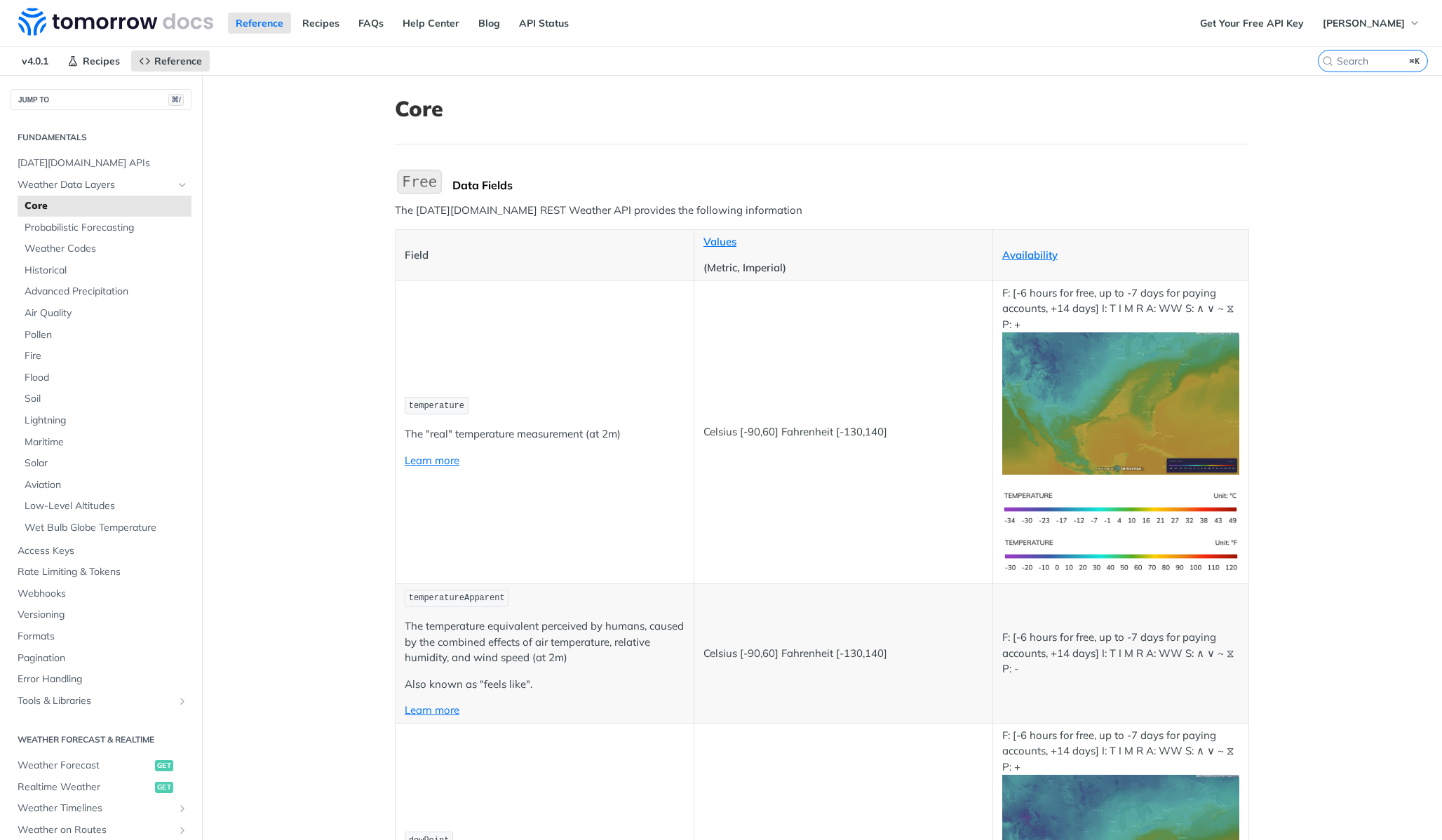
drag, startPoint x: 1300, startPoint y: 381, endPoint x: 359, endPoint y: 266, distance: 948.0
